Goal: Task Accomplishment & Management: Manage account settings

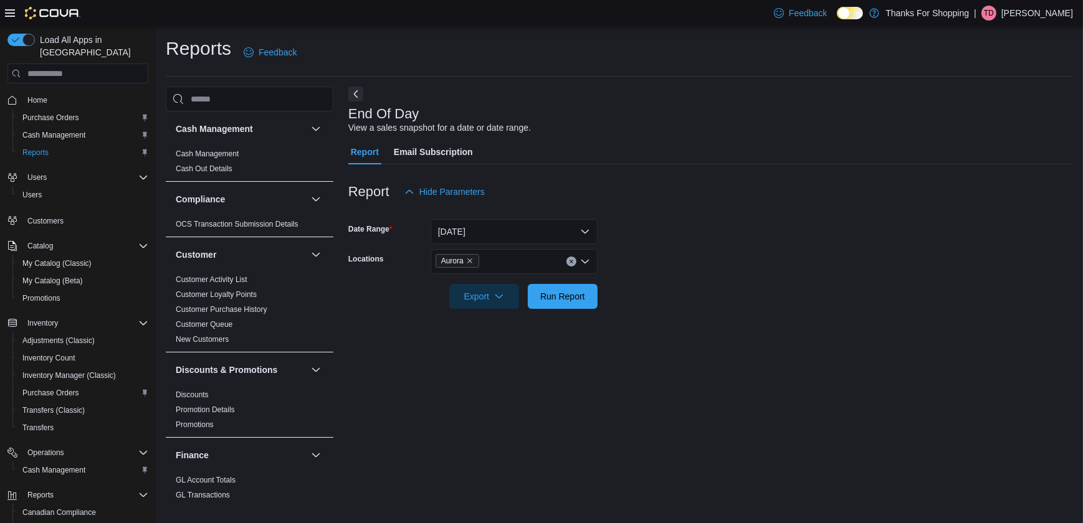
scroll to position [736, 0]
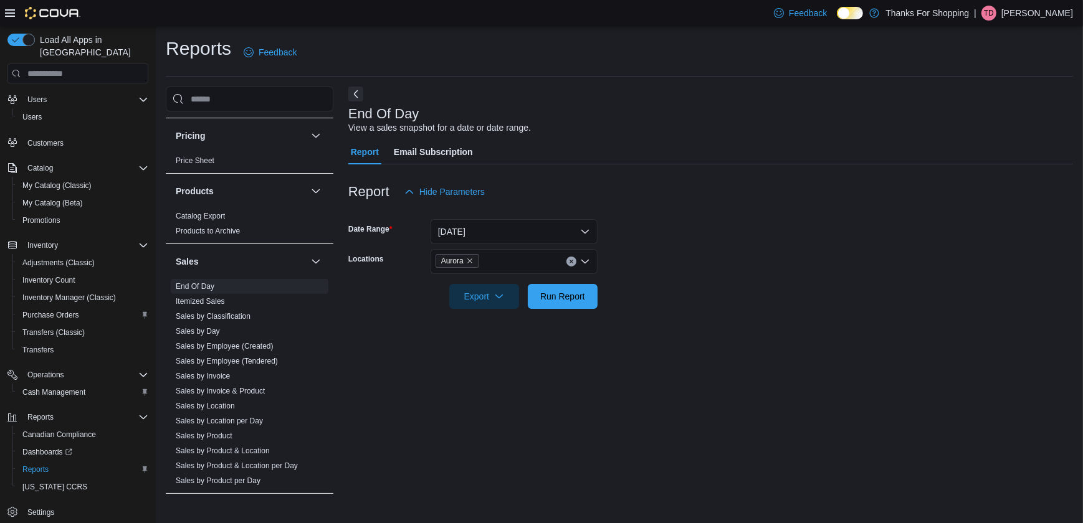
click at [1047, 11] on p "Tyler Dirks" at bounding box center [1037, 13] width 72 height 15
click at [989, 126] on span "Sign Out" at bounding box center [993, 121] width 34 height 12
